Goal: Task Accomplishment & Management: Use online tool/utility

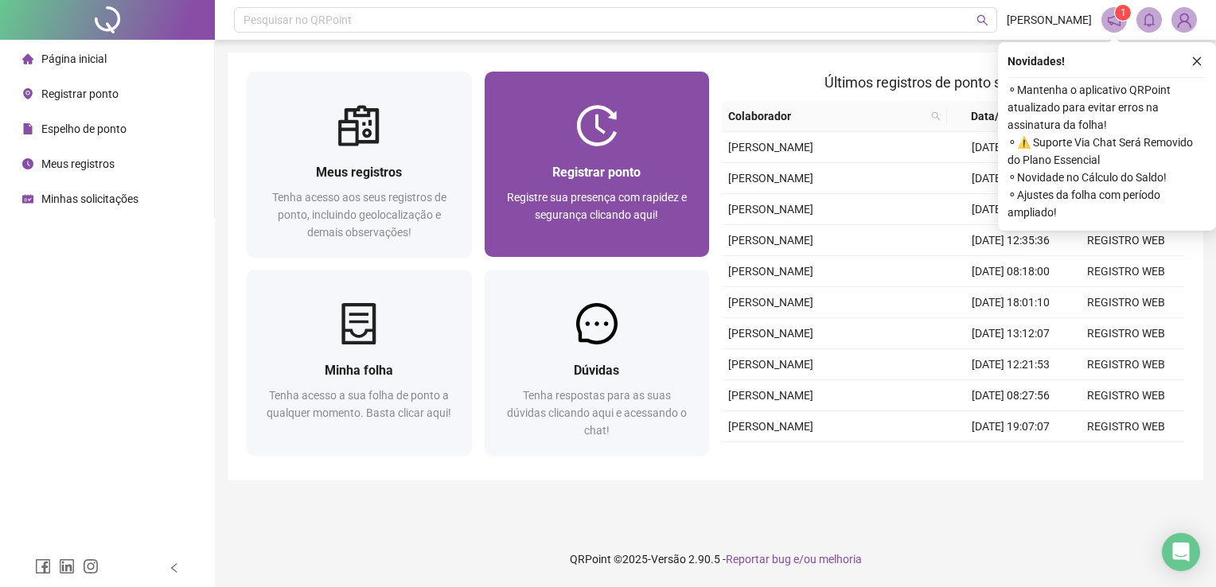
click at [684, 119] on div at bounding box center [597, 125] width 225 height 41
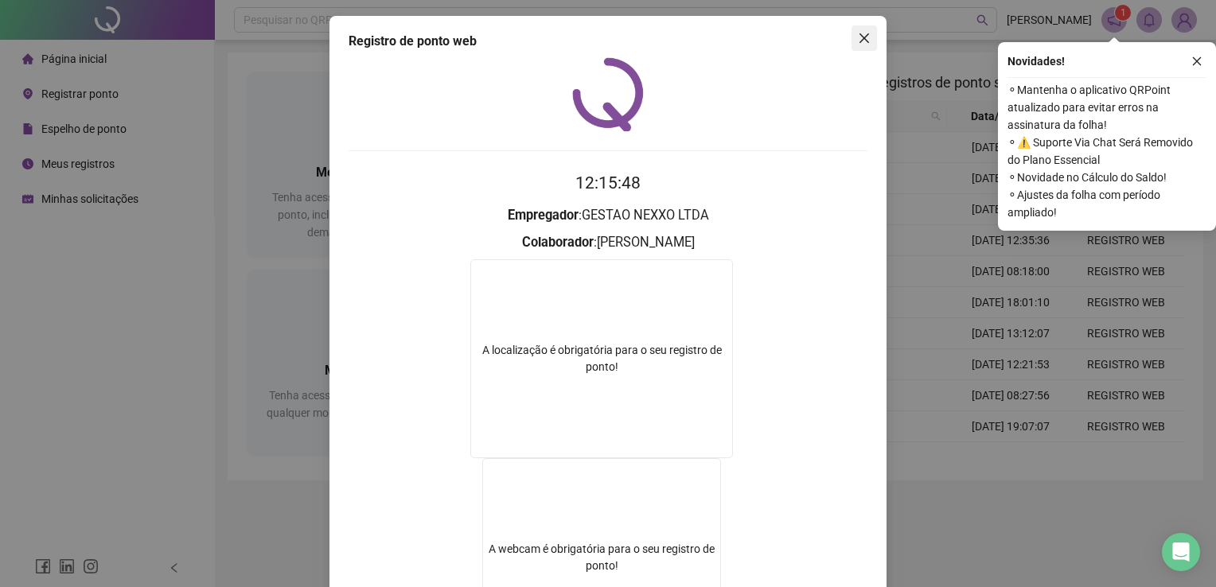
click at [852, 30] on button "Close" at bounding box center [863, 37] width 25 height 25
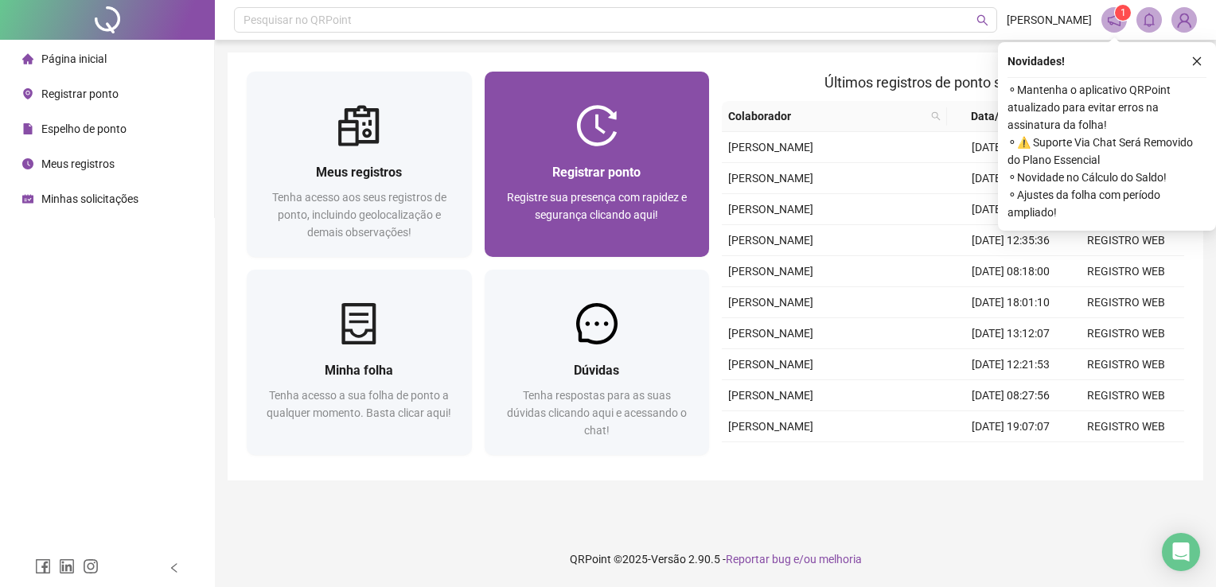
click at [607, 185] on div "Registrar ponto Registre sua presença com rapidez e segurança clicando aqui!" at bounding box center [597, 201] width 187 height 79
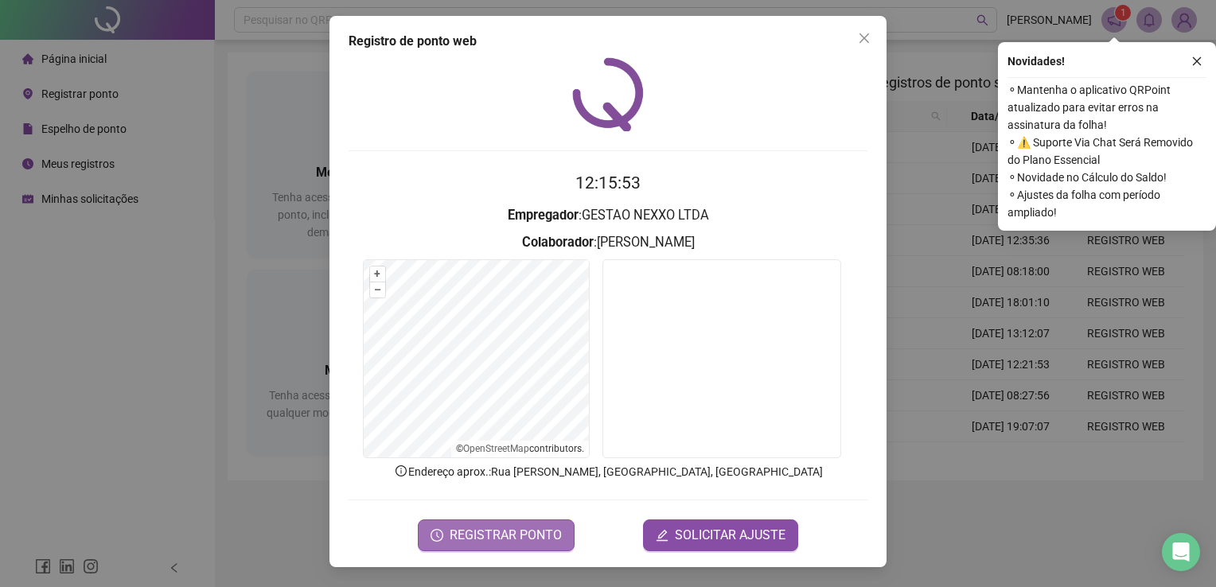
click at [491, 527] on span "REGISTRAR PONTO" at bounding box center [506, 535] width 112 height 19
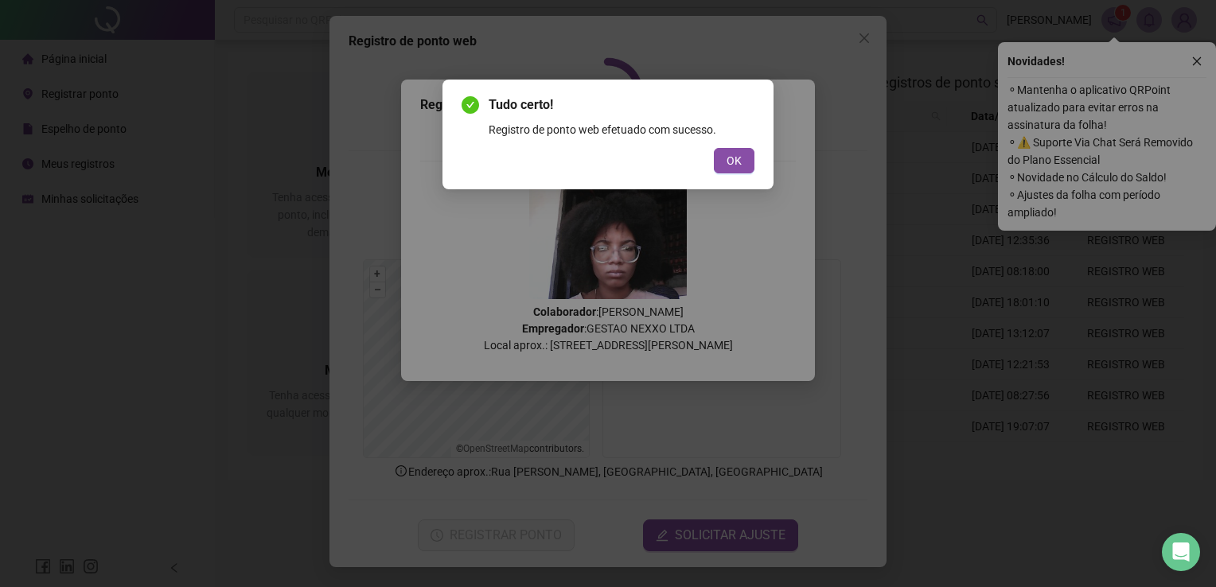
click at [754, 158] on div "Tudo certo! Registro de ponto web efetuado com sucesso. OK" at bounding box center [607, 135] width 331 height 110
click at [738, 165] on span "OK" at bounding box center [733, 161] width 15 height 18
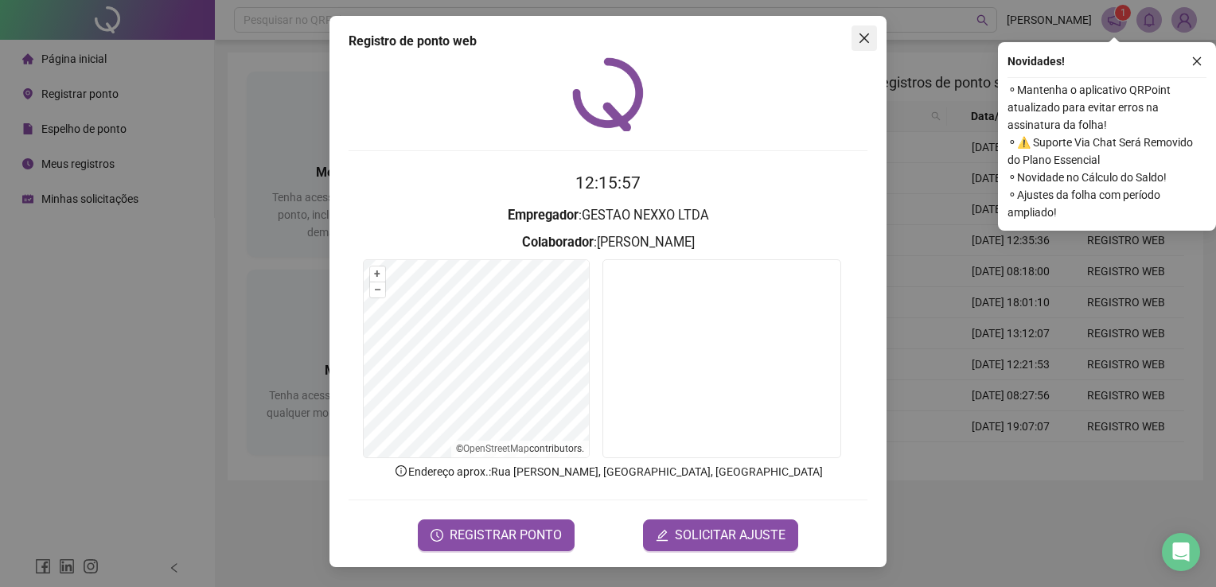
click at [870, 37] on icon "close" at bounding box center [864, 38] width 13 height 13
